Goal: Task Accomplishment & Management: Manage account settings

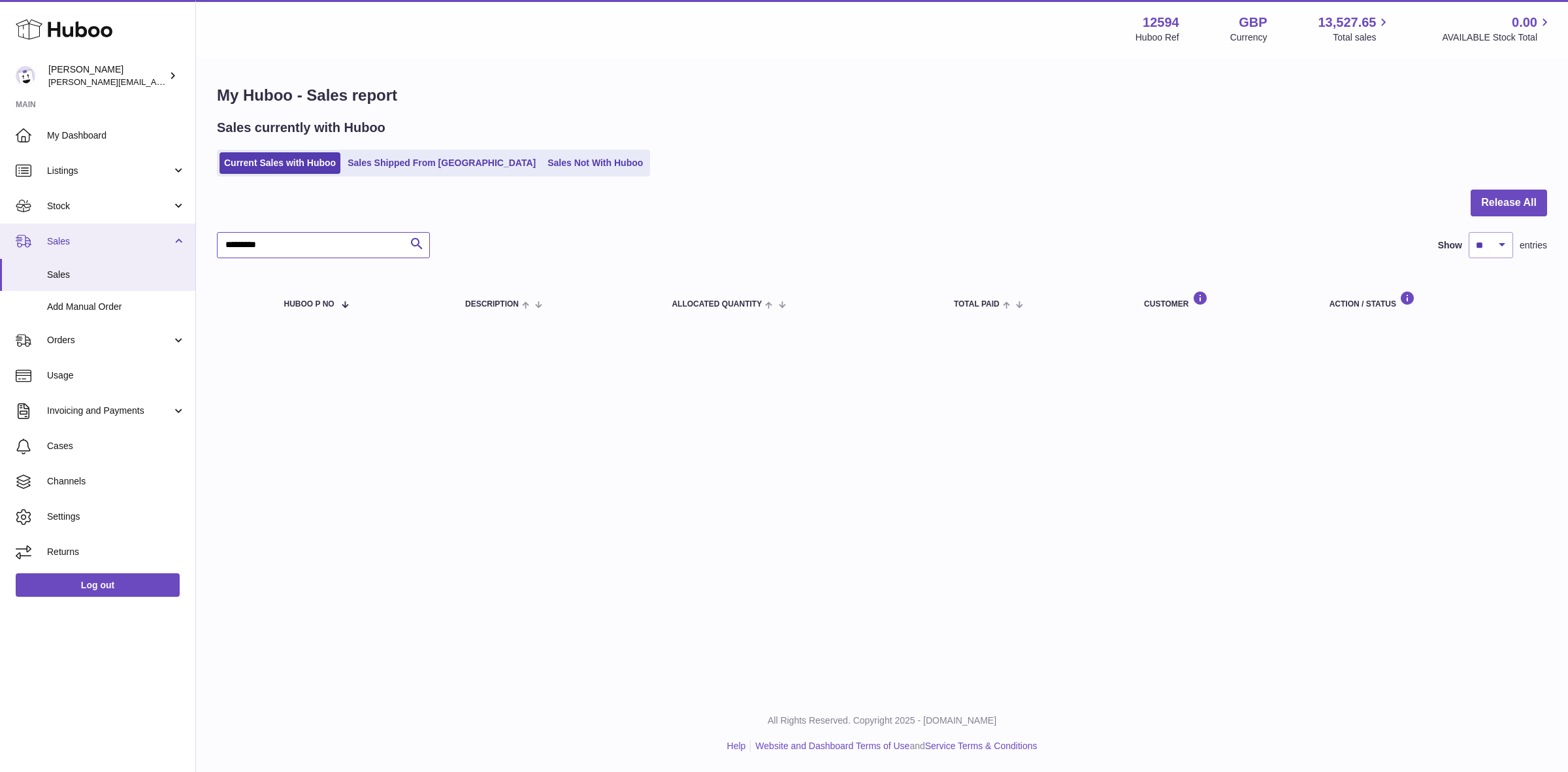
drag, startPoint x: 303, startPoint y: 243, endPoint x: 135, endPoint y: 243, distance: 168.0
click at [135, 243] on div "Huboo Owen Machon owen@wearemakewaves.com Main My Dashboard Listings Not with H…" at bounding box center [784, 386] width 1568 height 772
paste input "text"
type input "*********"
click at [413, 164] on link "Sales Shipped From [GEOGRAPHIC_DATA]" at bounding box center [442, 163] width 198 height 22
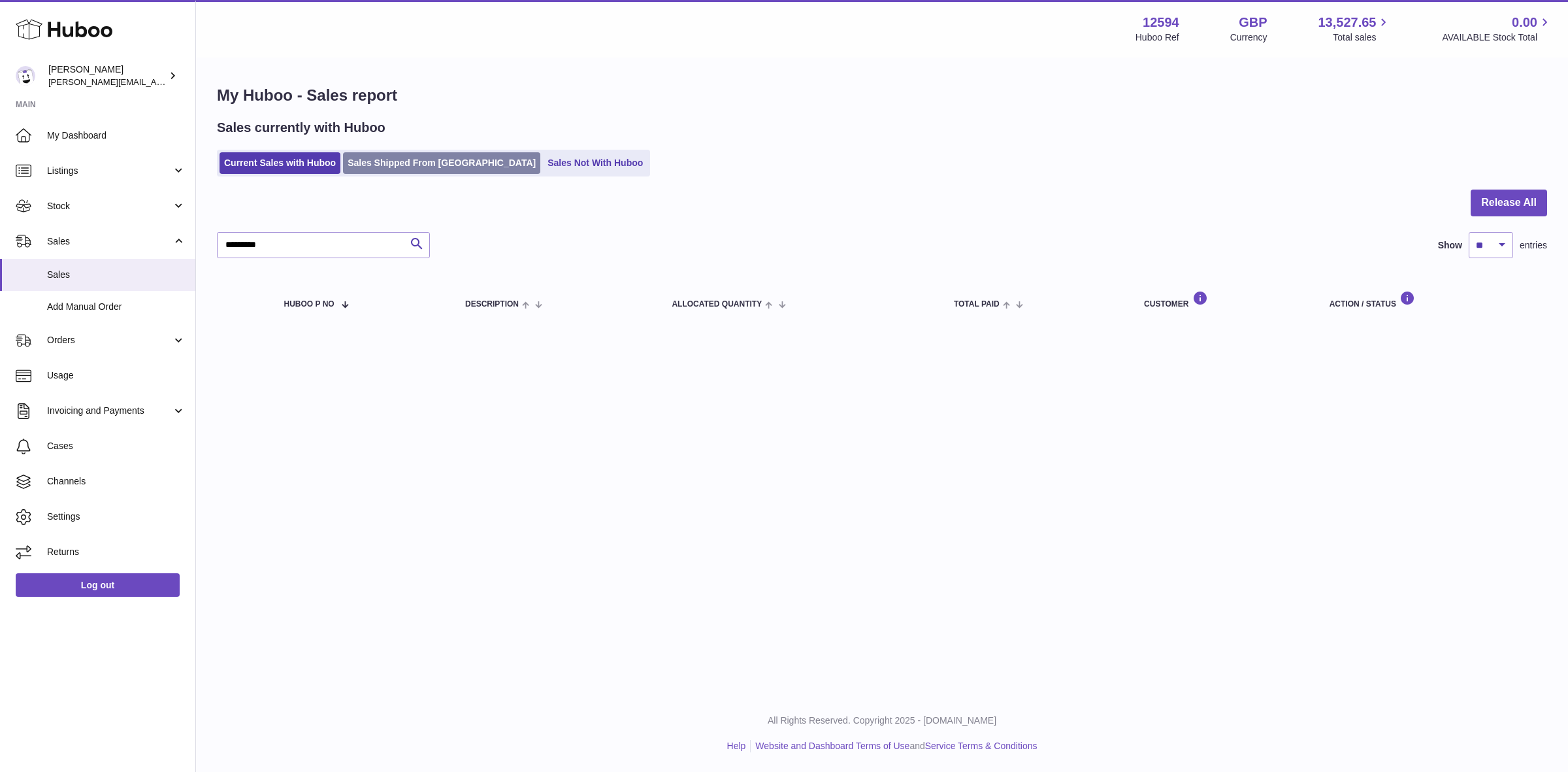
click at [377, 167] on link "Sales Shipped From [GEOGRAPHIC_DATA]" at bounding box center [442, 163] width 198 height 22
click at [369, 168] on link "Sales Shipped From [GEOGRAPHIC_DATA]" at bounding box center [442, 163] width 198 height 22
click at [87, 43] on div "Huboo" at bounding box center [98, 30] width 196 height 56
click at [95, 20] on icon at bounding box center [64, 30] width 97 height 26
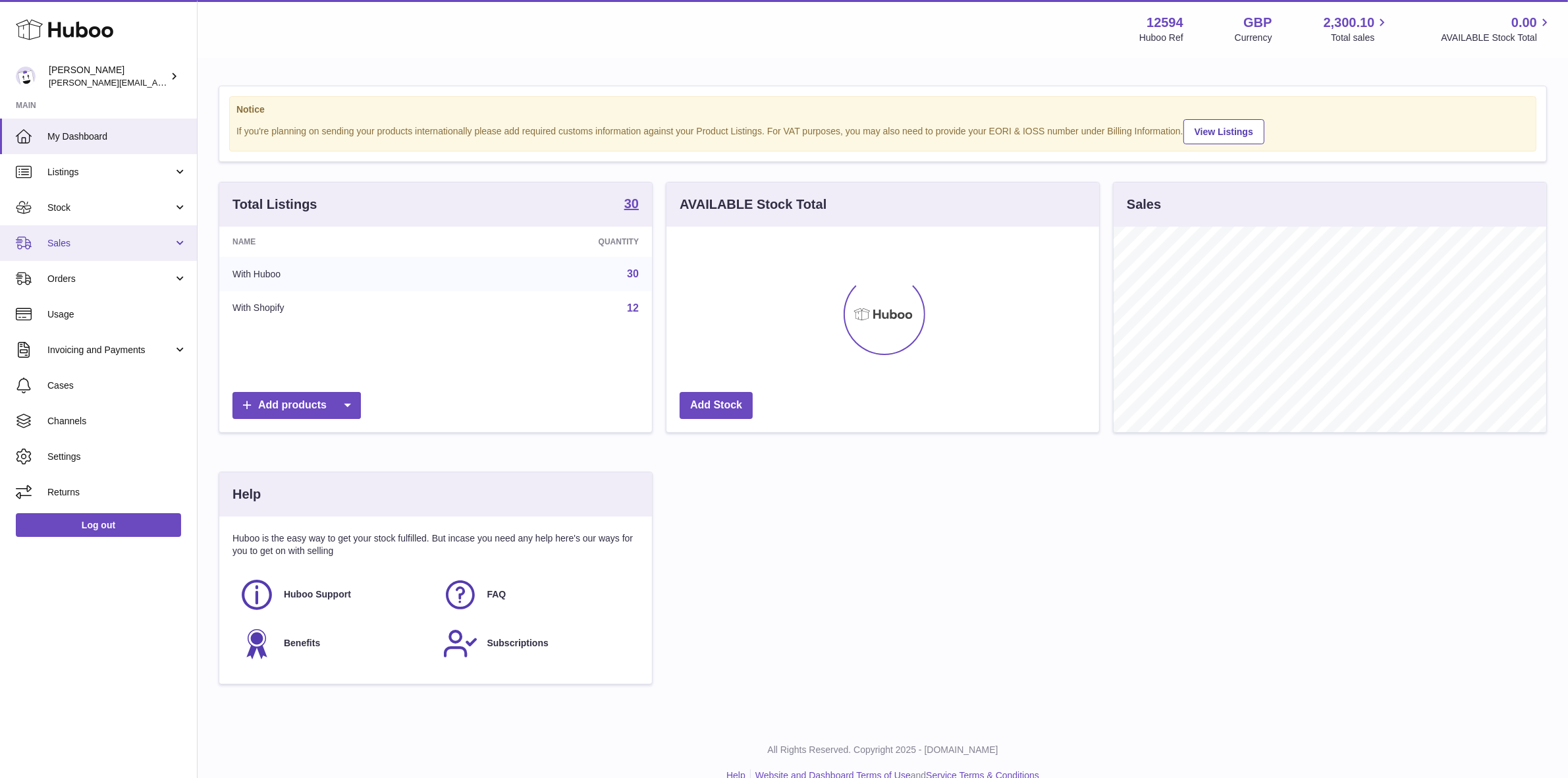
scroll to position [204, 433]
click at [51, 234] on link "Sales" at bounding box center [99, 243] width 197 height 36
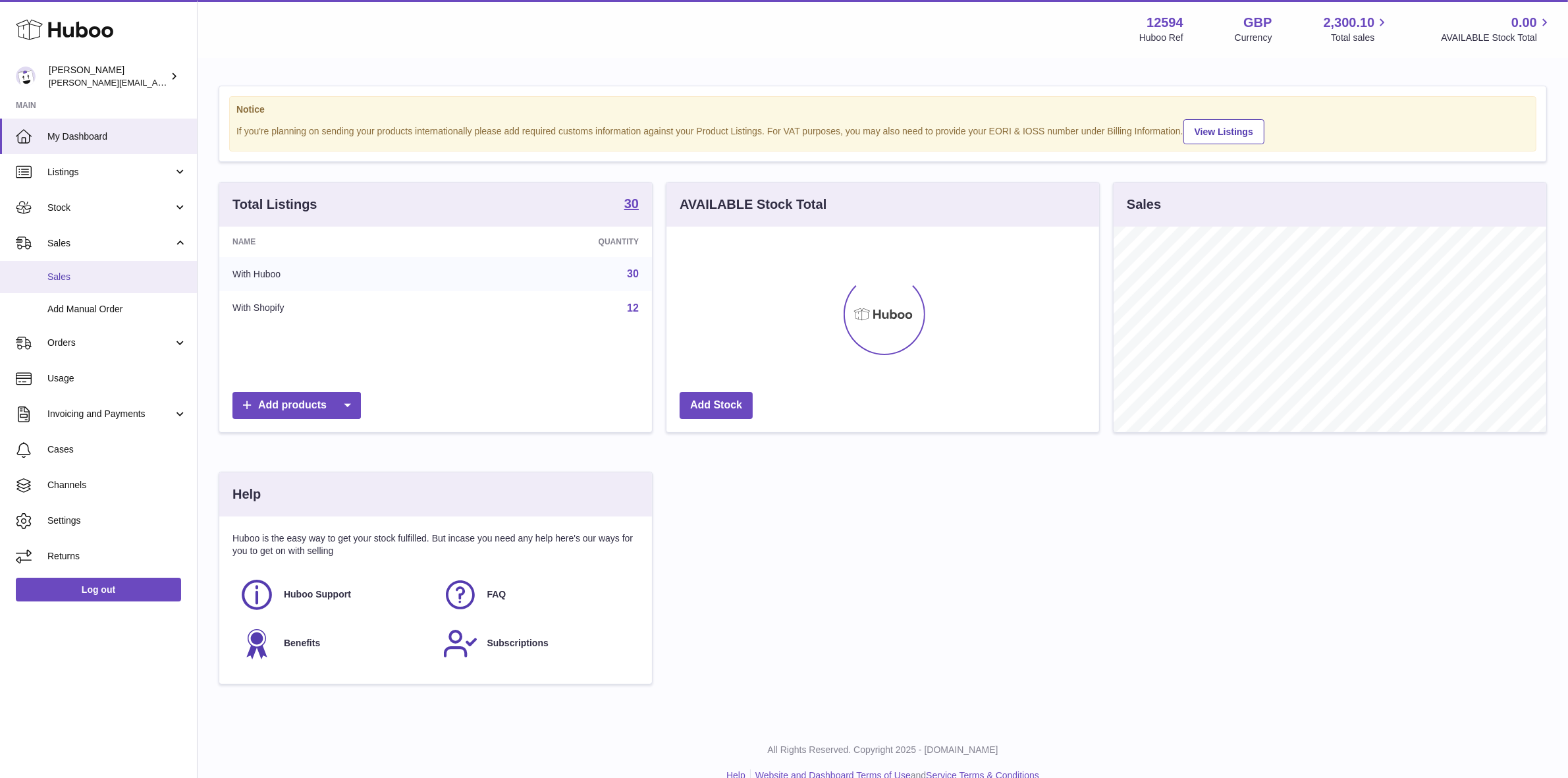
click at [73, 273] on span "Sales" at bounding box center [118, 277] width 140 height 13
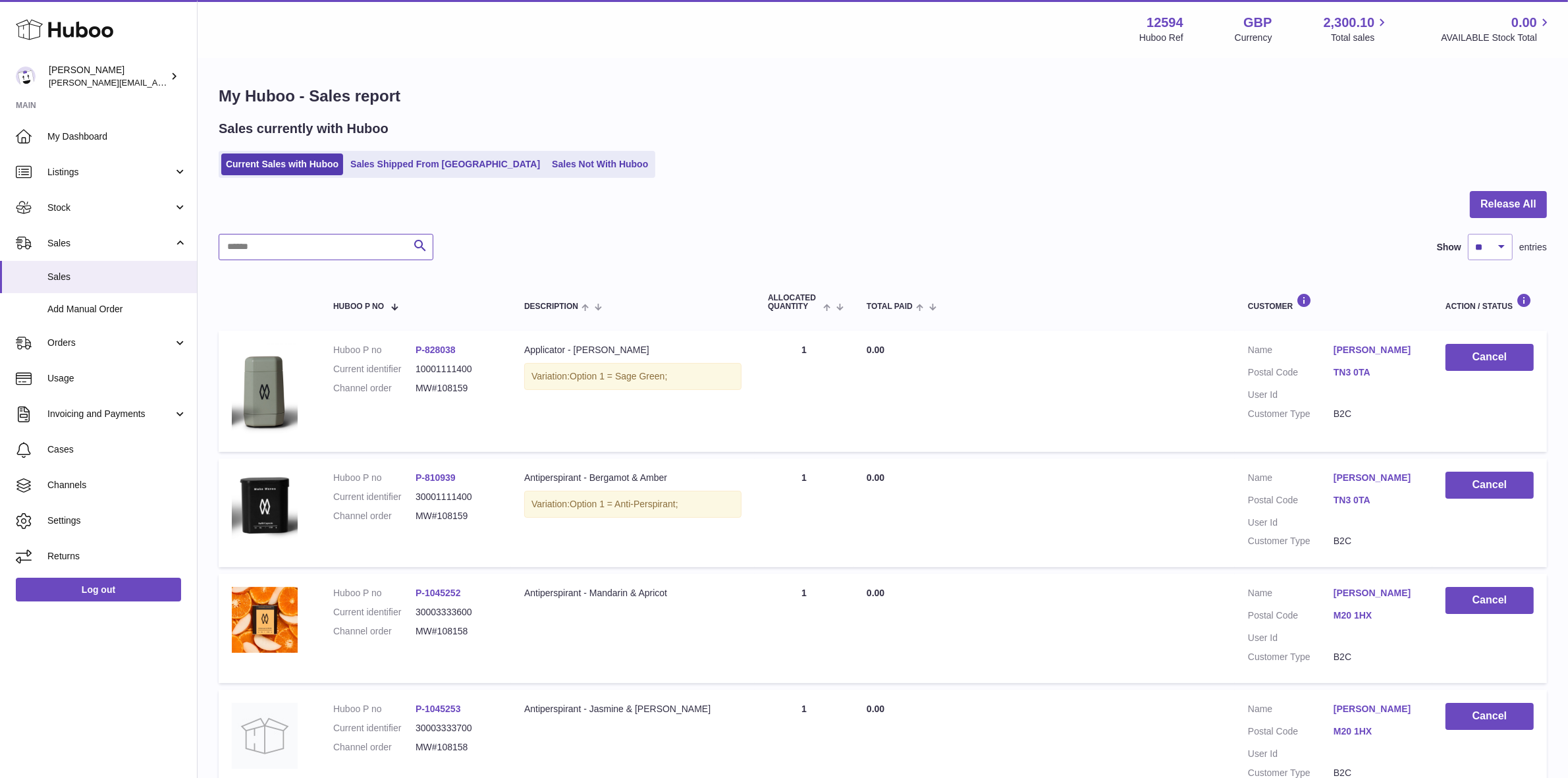
click at [335, 240] on input "text" at bounding box center [325, 247] width 214 height 26
paste input "*********"
type input "*********"
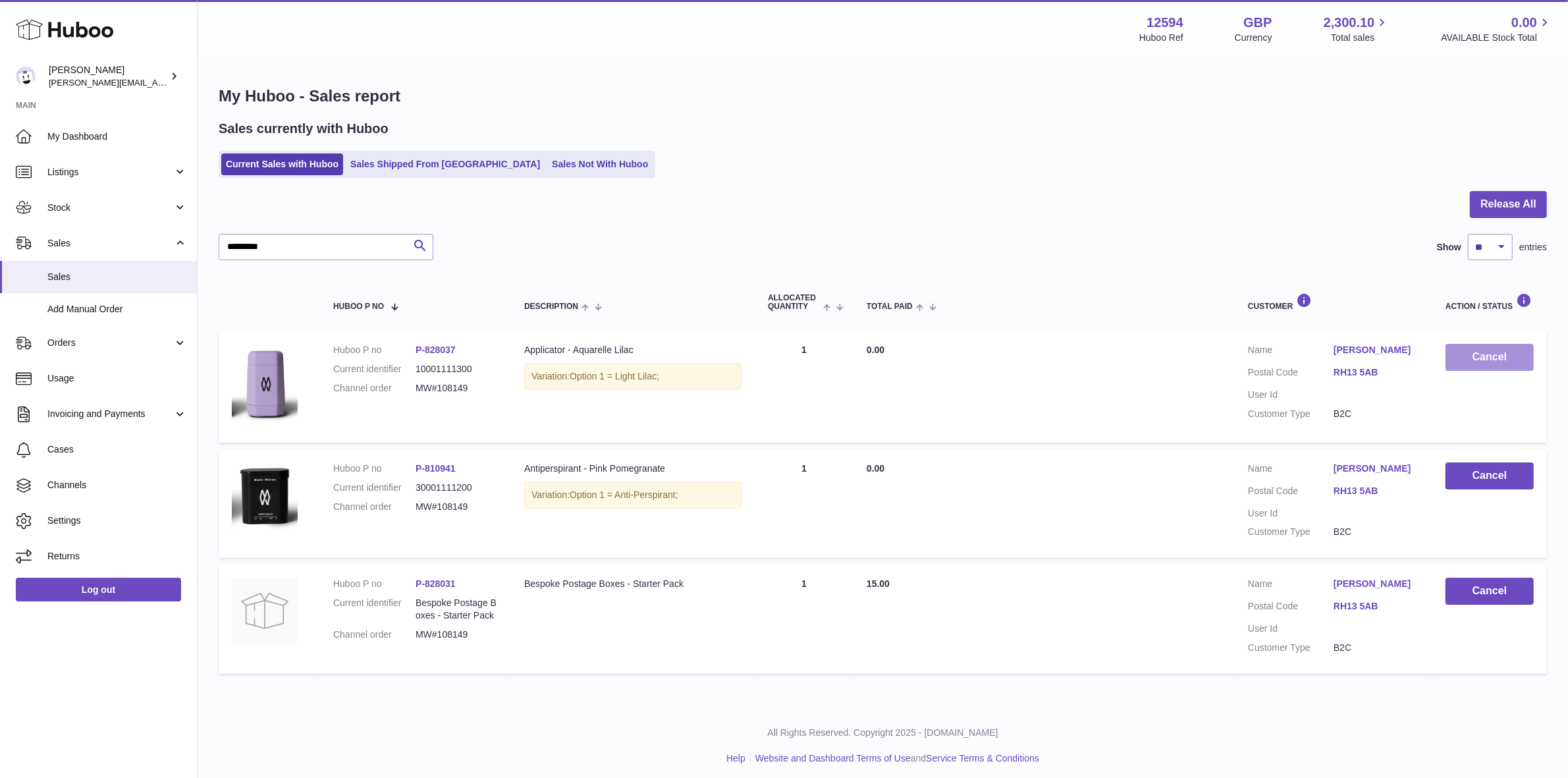
click at [1460, 362] on button "Cancel" at bounding box center [1489, 357] width 89 height 27
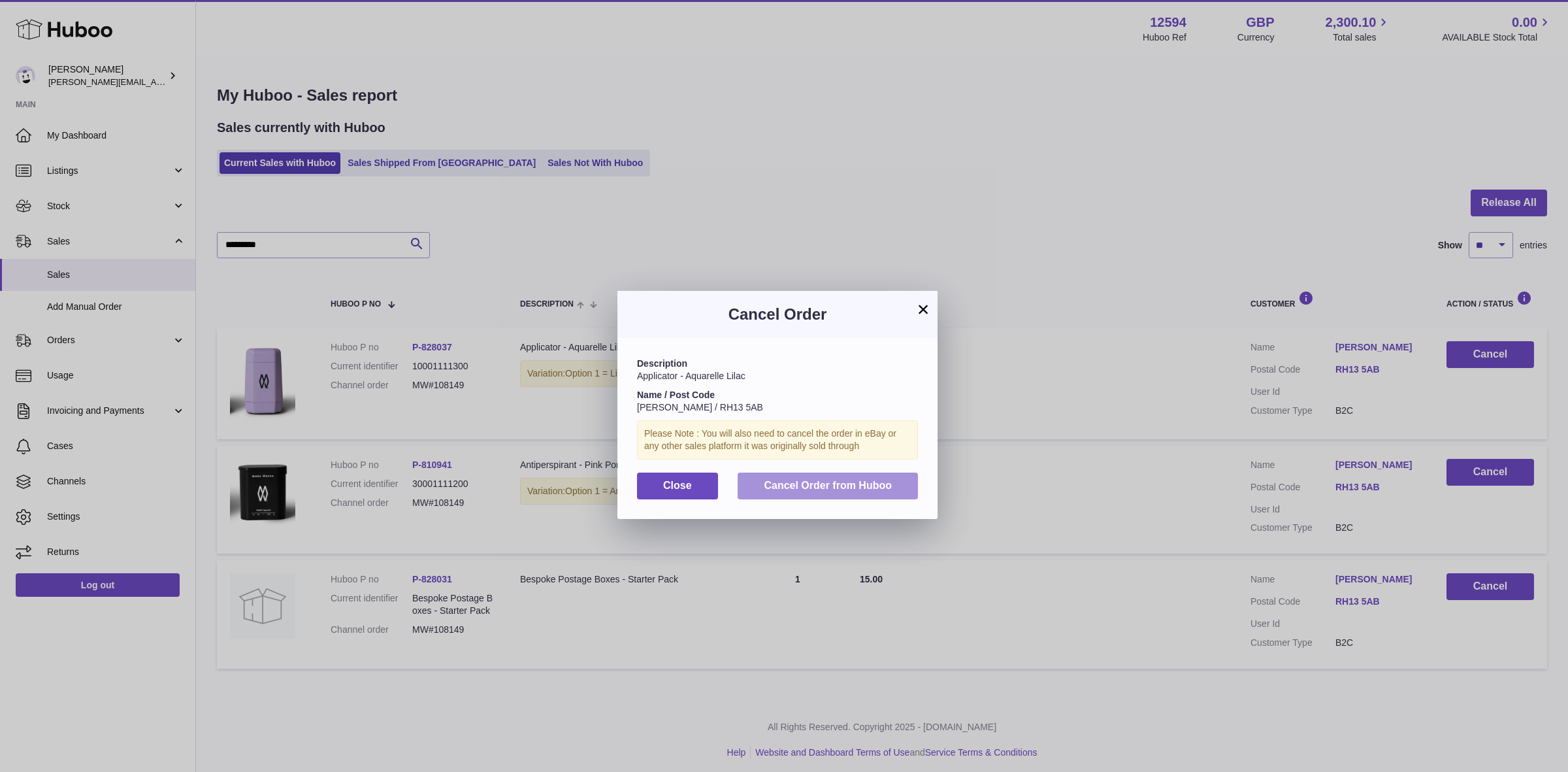
click at [847, 478] on button "Cancel Order from Huboo" at bounding box center [828, 486] width 180 height 27
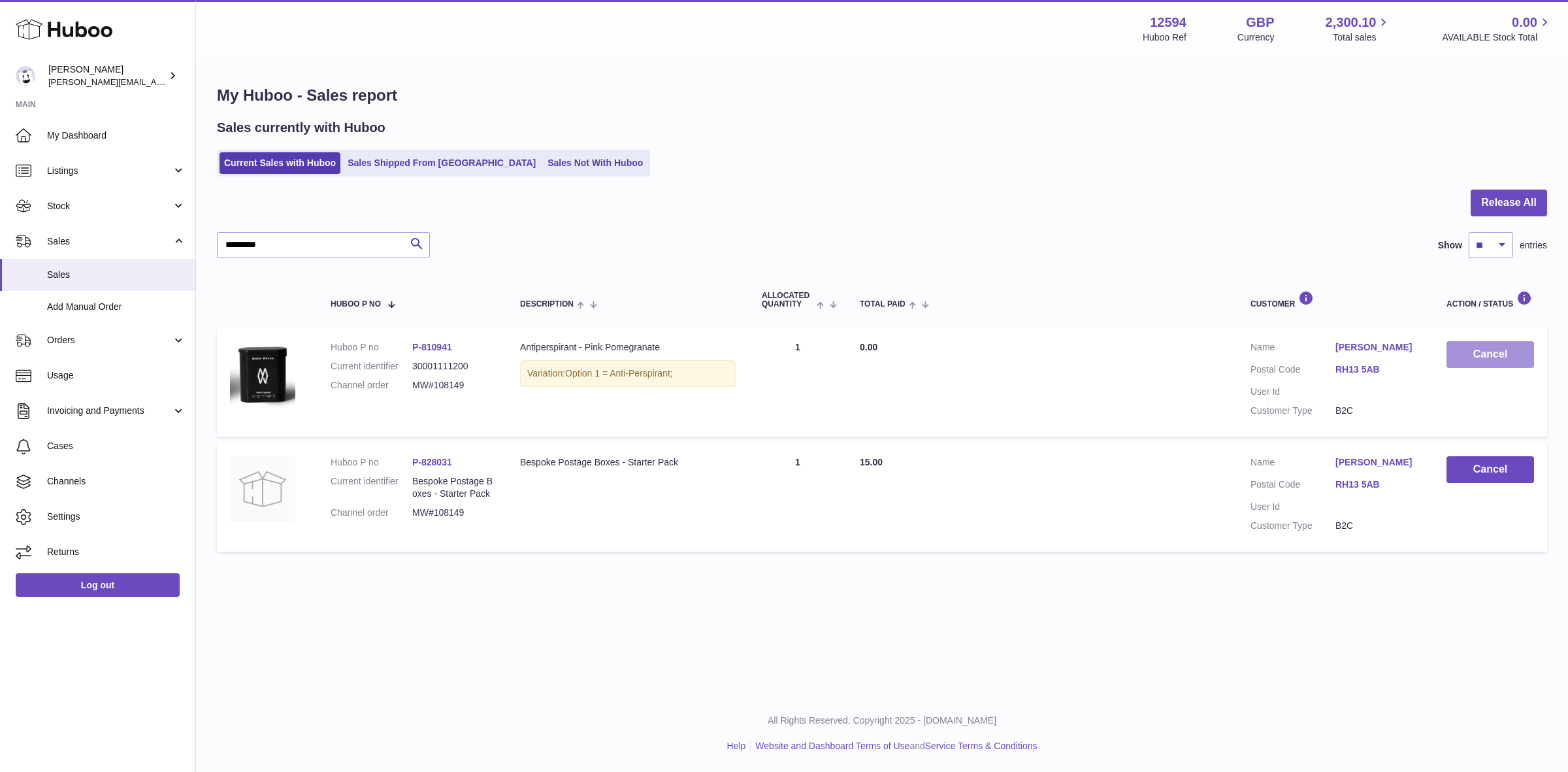
click at [1493, 355] on button "Cancel" at bounding box center [1491, 354] width 88 height 27
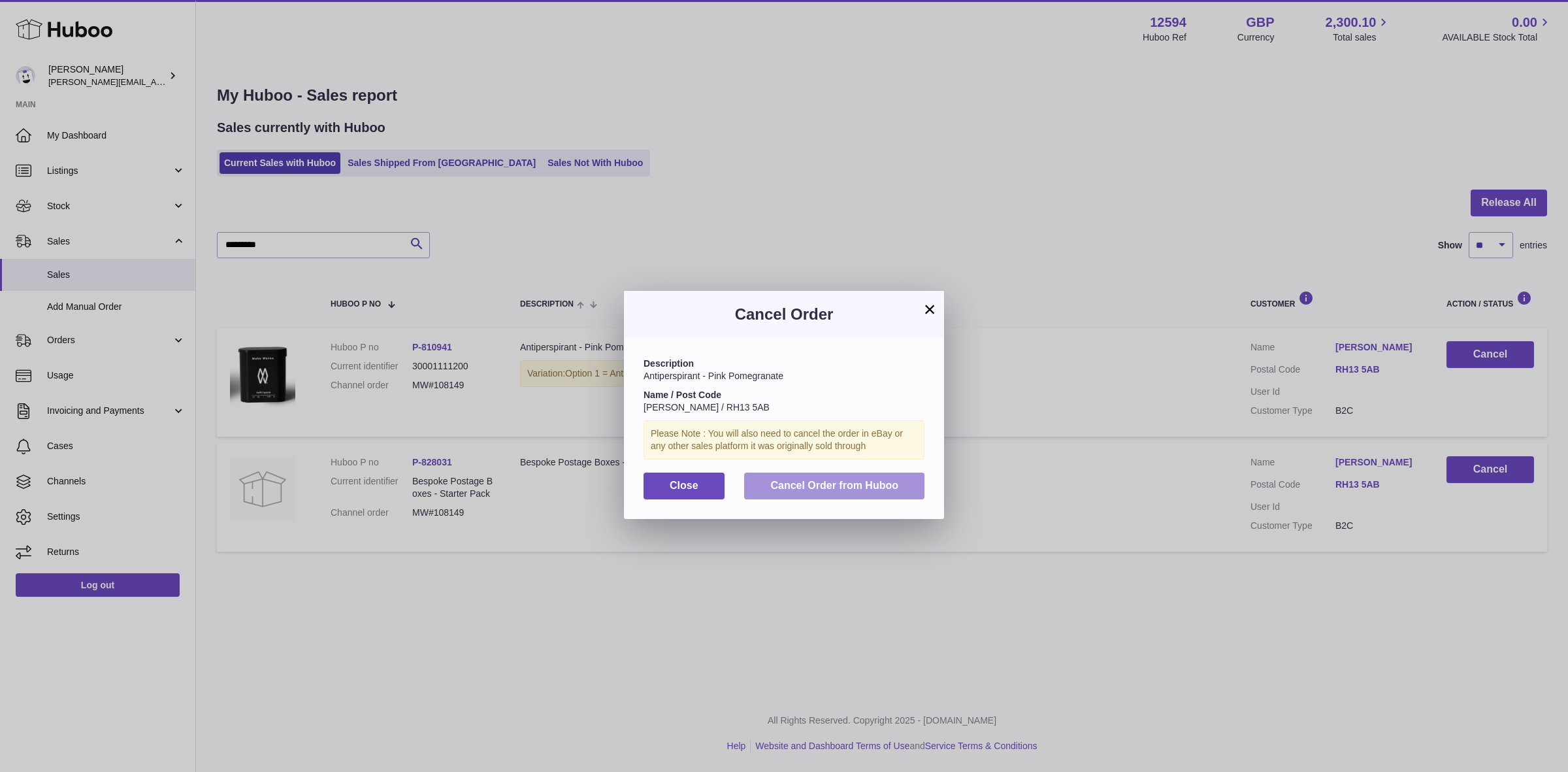
click at [810, 494] on button "Cancel Order from Huboo" at bounding box center [834, 486] width 180 height 27
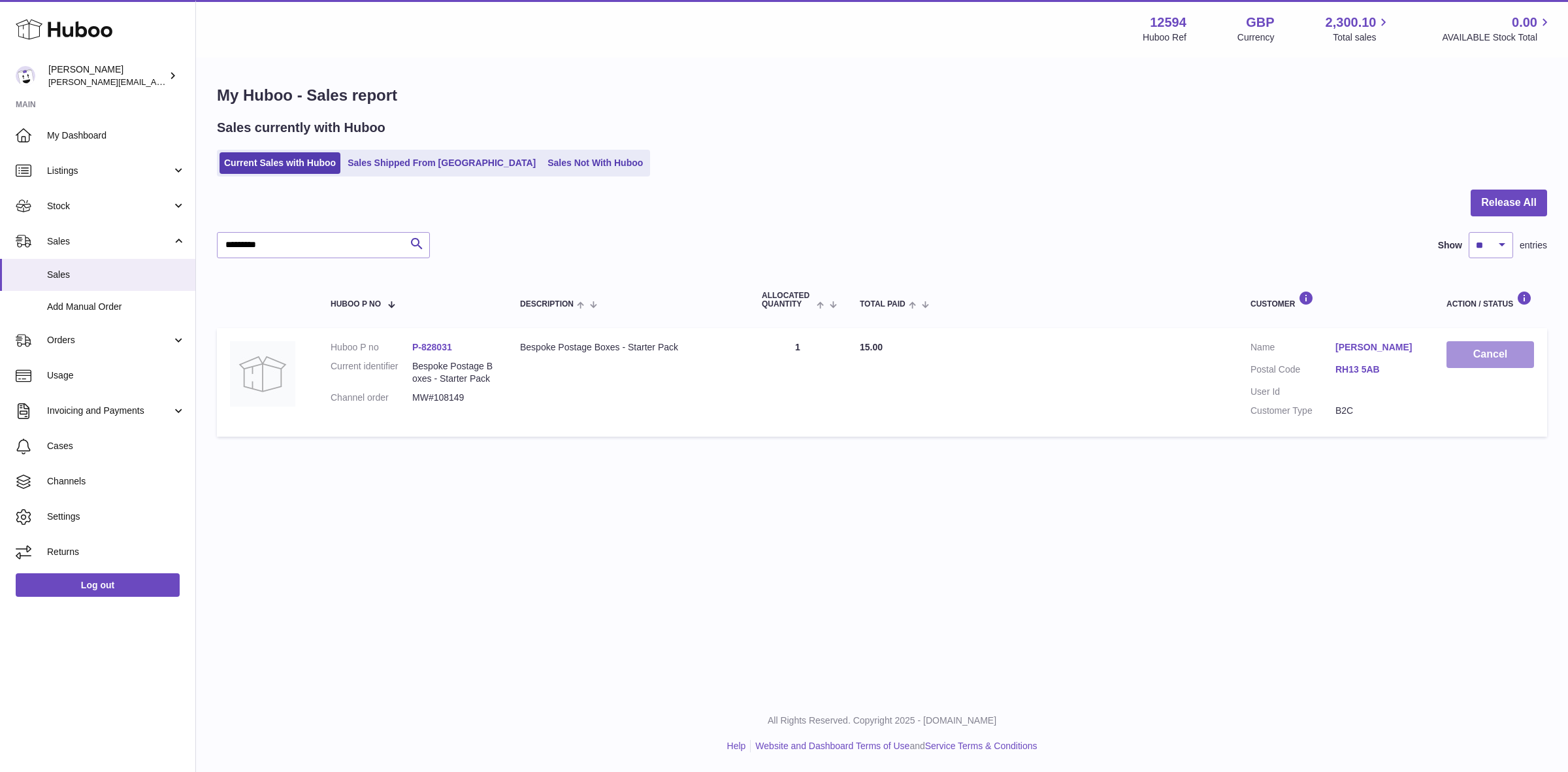
click at [1489, 358] on button "Cancel" at bounding box center [1491, 354] width 88 height 27
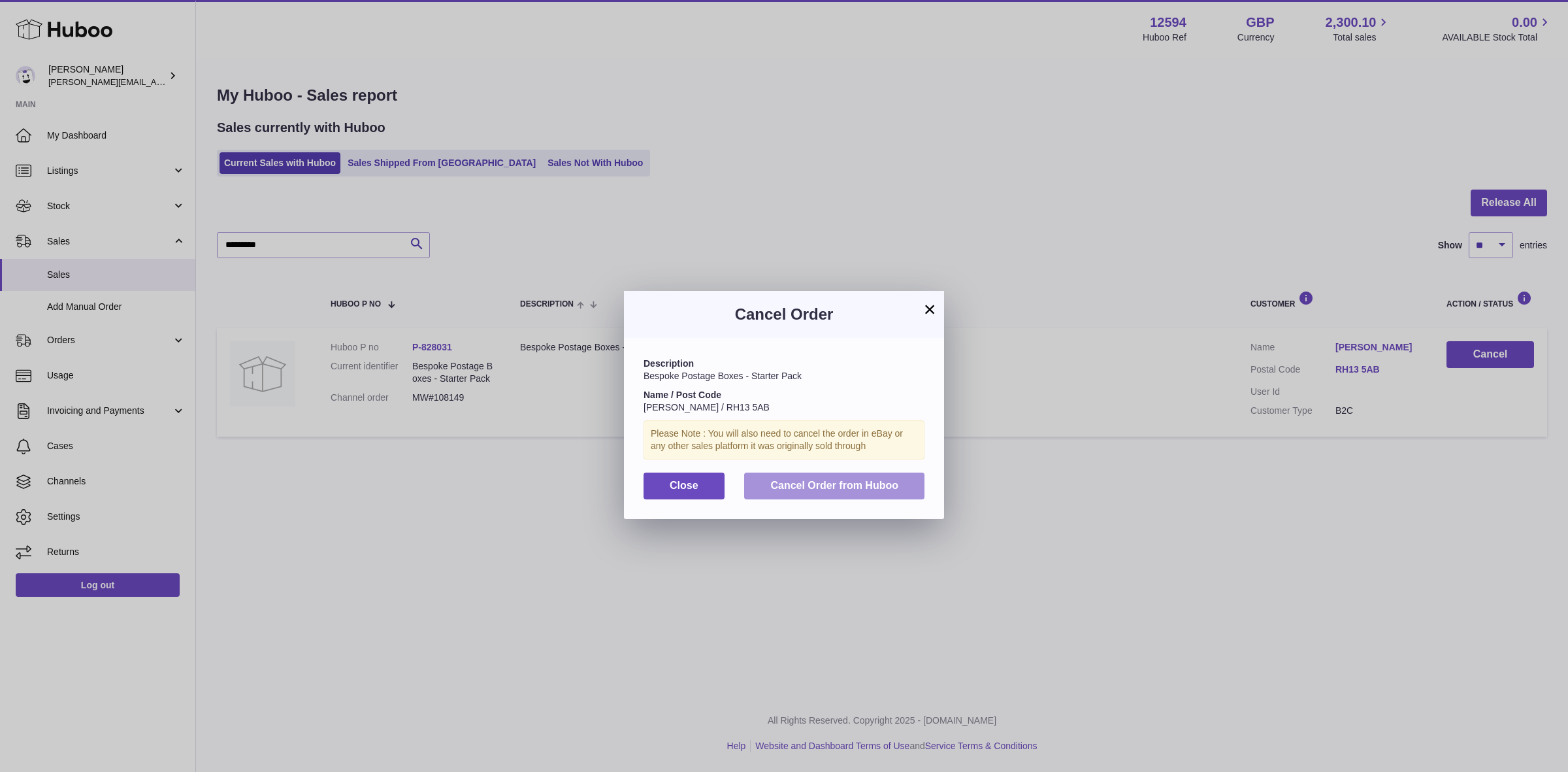
click at [811, 485] on span "Cancel Order from Huboo" at bounding box center [834, 485] width 128 height 11
